Goal: Information Seeking & Learning: Learn about a topic

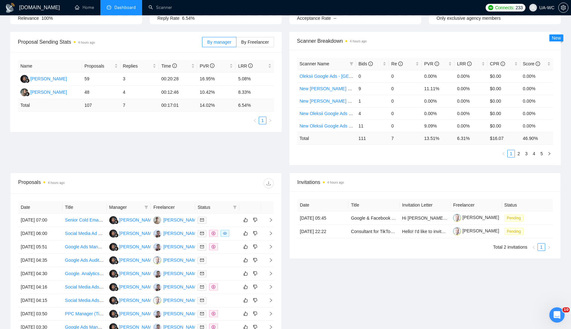
scroll to position [87, 0]
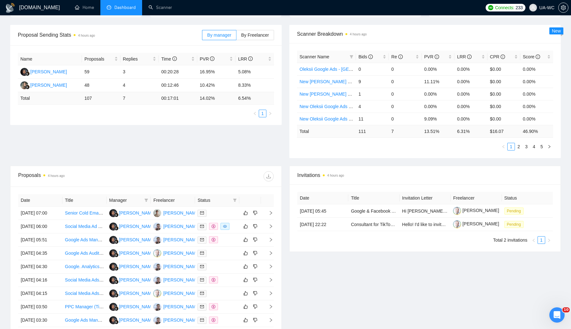
click at [139, 156] on div "Proposal Sending Stats 4 hours ago By manager By Freelancer Name Proposals Repl…" at bounding box center [285, 95] width 559 height 141
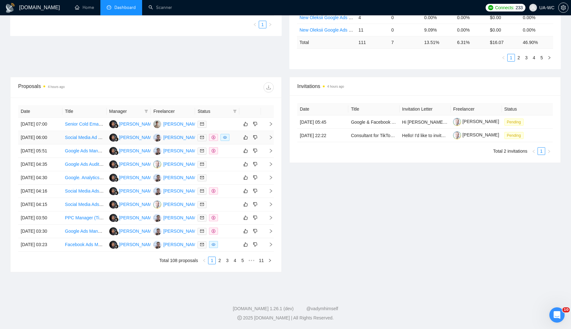
scroll to position [210, 0]
click at [218, 264] on link "2" at bounding box center [219, 260] width 7 height 7
click at [270, 162] on icon "right" at bounding box center [271, 164] width 4 height 4
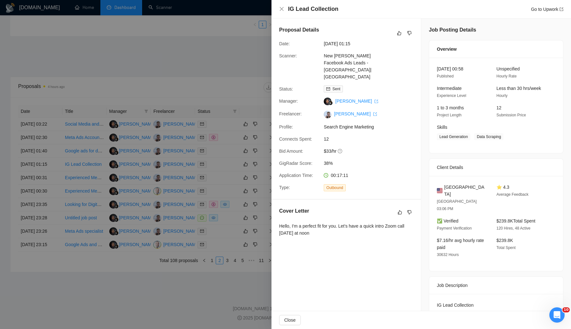
click at [181, 210] on div at bounding box center [285, 164] width 571 height 329
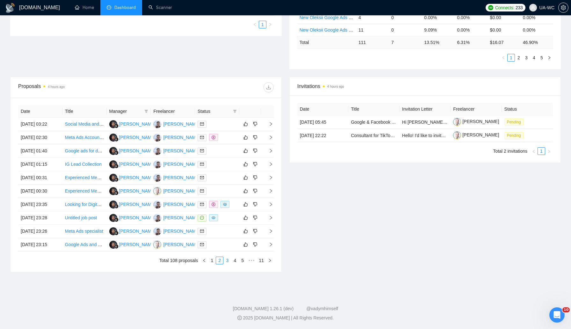
click at [226, 264] on link "3" at bounding box center [227, 260] width 7 height 7
click at [234, 264] on link "4" at bounding box center [234, 260] width 7 height 7
click at [234, 264] on link "5" at bounding box center [234, 260] width 7 height 7
click at [191, 264] on link "1" at bounding box center [194, 260] width 7 height 7
click at [267, 135] on span "right" at bounding box center [269, 137] width 10 height 4
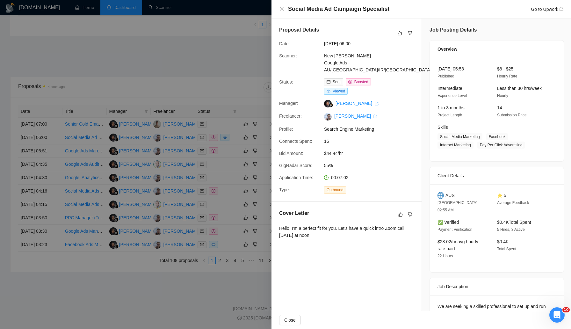
click at [240, 173] on div at bounding box center [285, 164] width 571 height 329
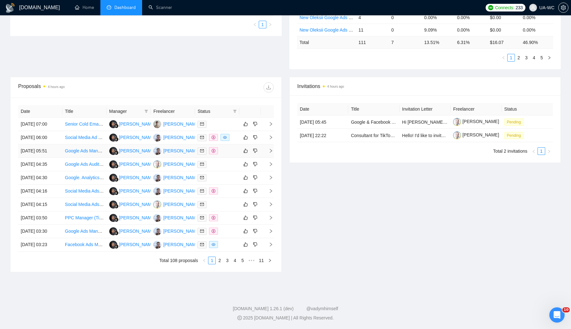
click at [271, 149] on icon "right" at bounding box center [271, 151] width 2 height 4
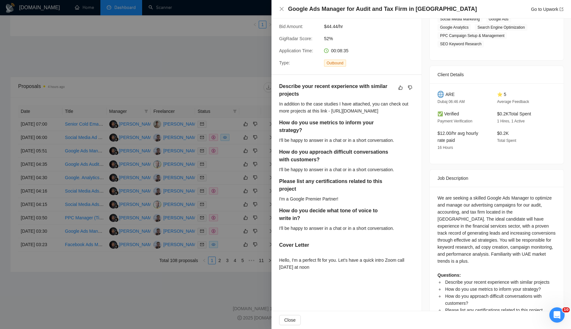
scroll to position [118, 0]
drag, startPoint x: 321, startPoint y: 261, endPoint x: 277, endPoint y: 252, distance: 44.3
click at [277, 252] on div "Describe your recent experience with similar projects In addition to the case s…" at bounding box center [347, 178] width 150 height 206
copy div "Hello, I'm a perfect fit for you. Let's have a quick intro Zoom call tomorrow a…"
click at [217, 209] on div at bounding box center [285, 164] width 571 height 329
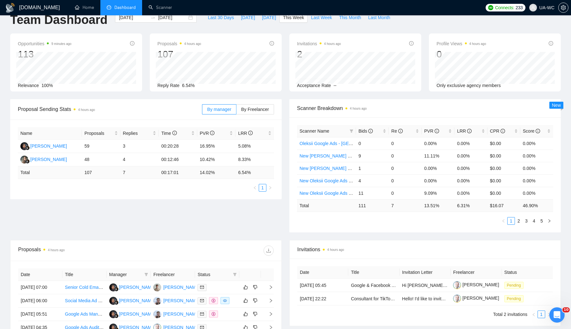
scroll to position [0, 0]
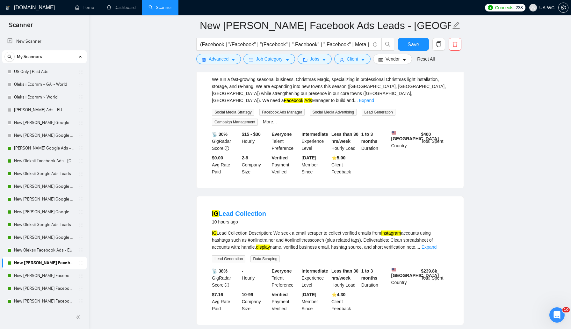
scroll to position [422, 0]
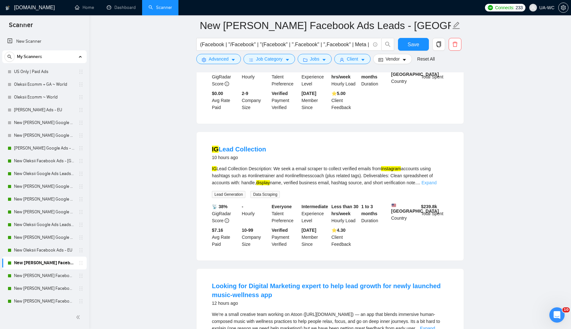
click at [437, 180] on link "Expand" at bounding box center [429, 182] width 15 height 5
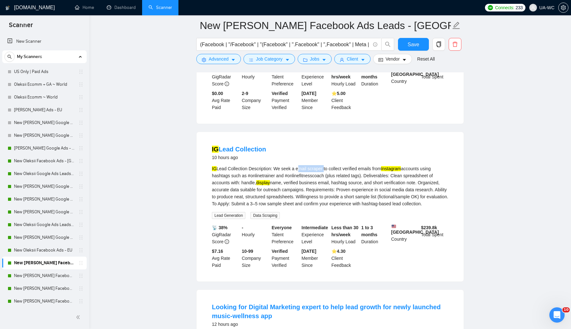
drag, startPoint x: 300, startPoint y: 165, endPoint x: 326, endPoint y: 165, distance: 26.5
click at [327, 165] on div "IG Lead Collection Description: We seek a email scraper to collect verified ema…" at bounding box center [330, 186] width 237 height 42
copy div "email scraper"
click at [226, 60] on span "Advanced" at bounding box center [219, 58] width 20 height 7
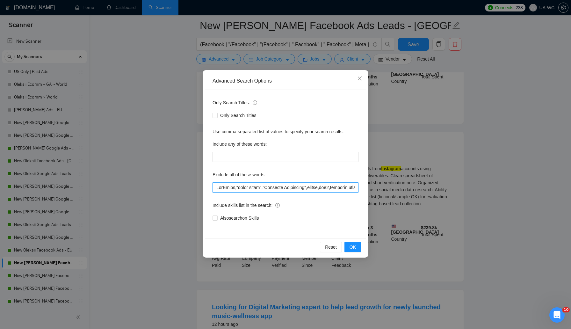
click at [214, 183] on input "text" at bounding box center [286, 187] width 146 height 10
paste input "email scraper"
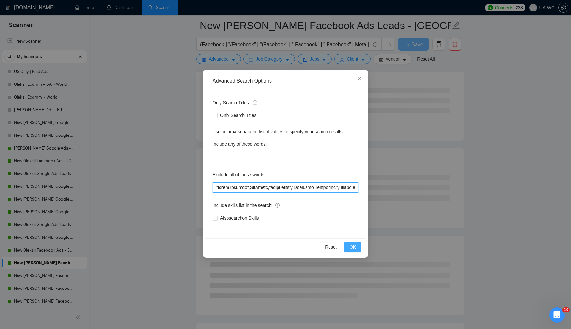
type input ""email scraper",RedTrack,"white label","Creative Strategist",remote,web3,direct…"
click at [354, 245] on span "OK" at bounding box center [353, 247] width 6 height 7
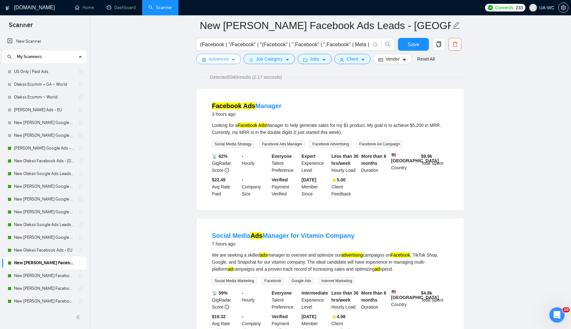
scroll to position [0, 0]
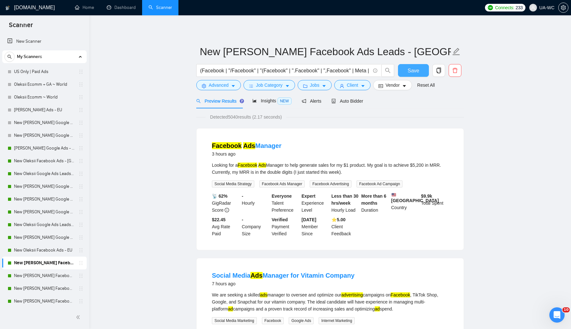
click at [413, 72] on span "Save" at bounding box center [413, 71] width 11 height 8
